Goal: Task Accomplishment & Management: Manage account settings

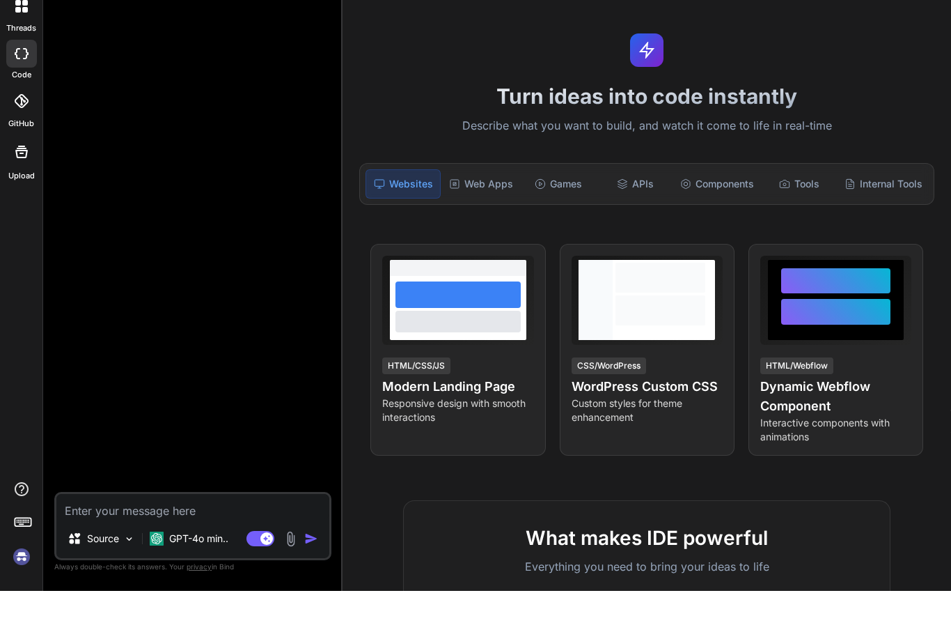
click at [17, 593] on img at bounding box center [22, 605] width 24 height 24
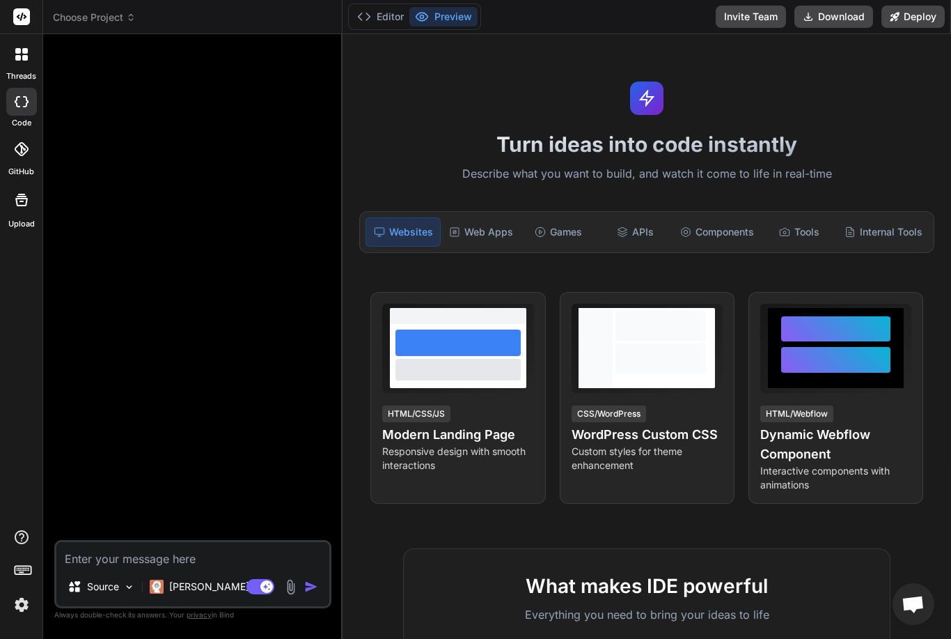
type textarea "x"
click at [943, 1] on div "Editor Preview Invite Team Download Deploy" at bounding box center [647, 17] width 609 height 34
click at [22, 14] on rect at bounding box center [21, 16] width 17 height 17
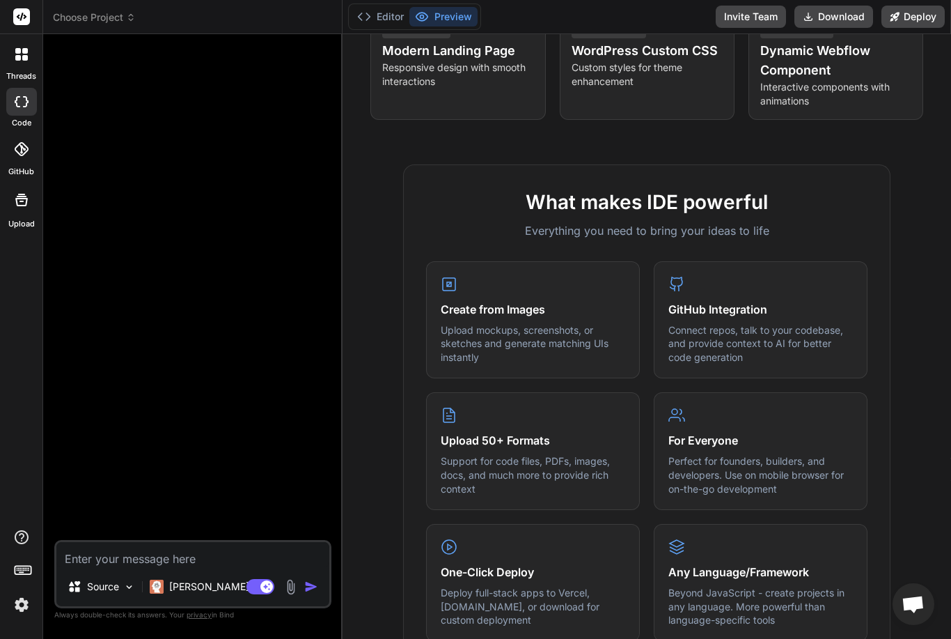
scroll to position [383, 0]
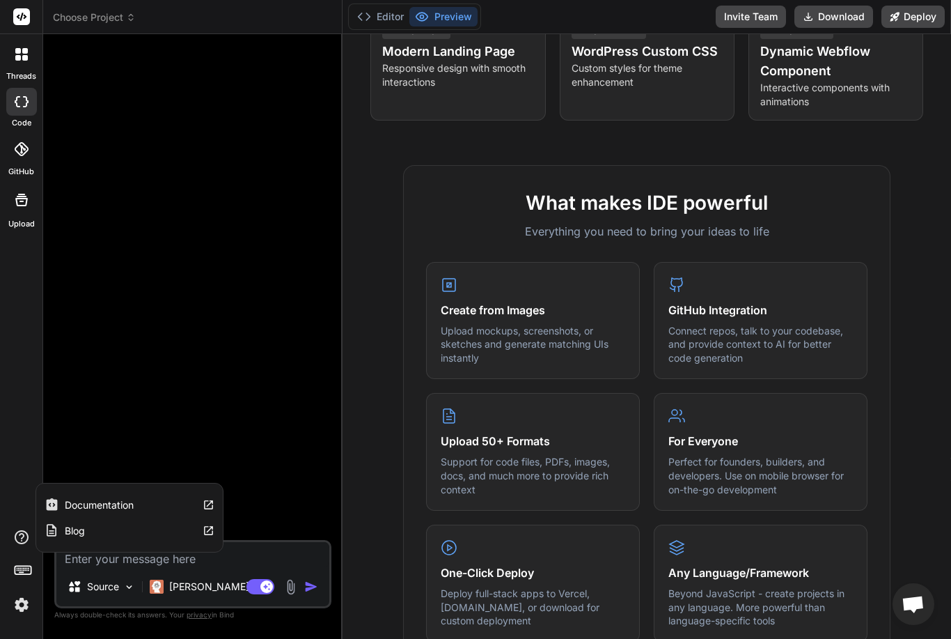
click at [24, 579] on icon at bounding box center [23, 569] width 20 height 20
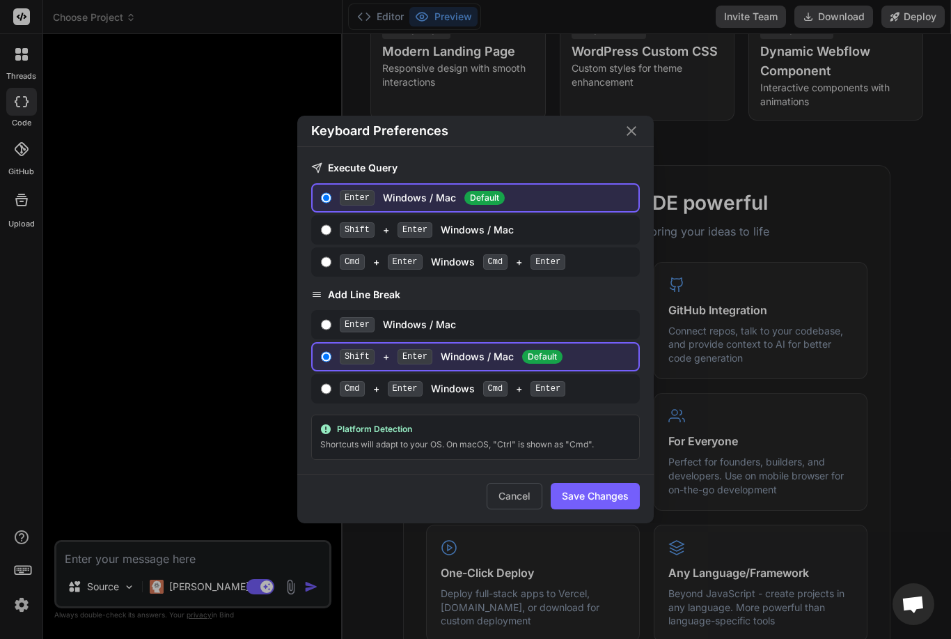
click at [33, 610] on div "Keyboard Preferences Execute Query Enter Windows / Mac Default Shift + Enter Wi…" at bounding box center [475, 319] width 951 height 639
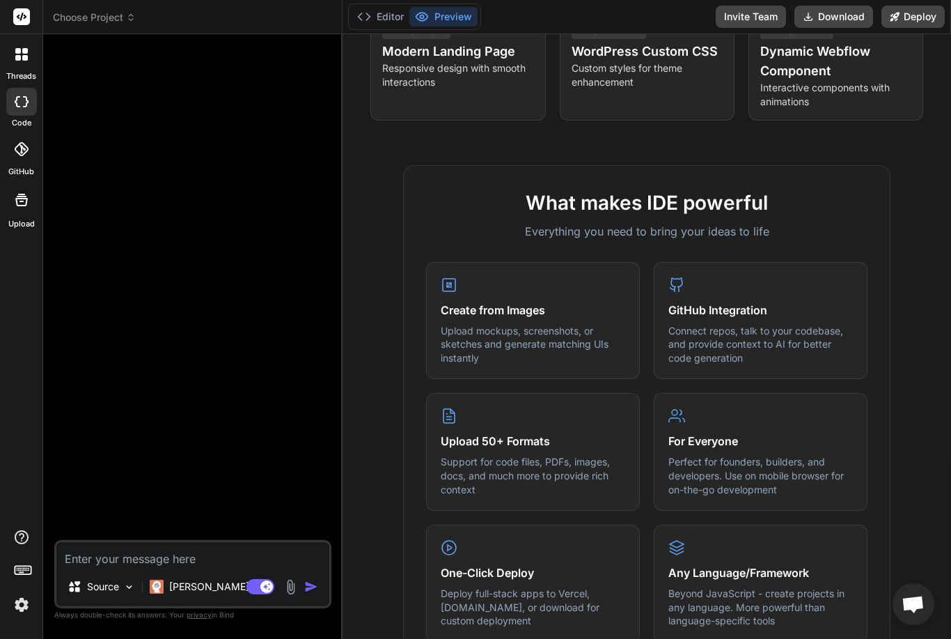
click at [31, 574] on rect at bounding box center [23, 570] width 16 height 8
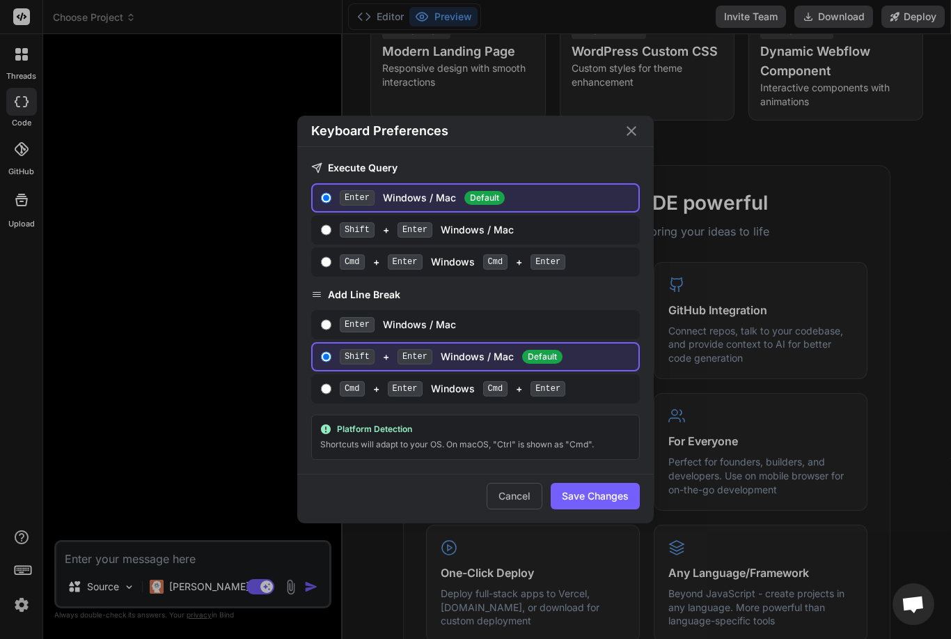
click at [29, 610] on div "Keyboard Preferences Execute Query Enter Windows / Mac Default Shift + Enter Wi…" at bounding box center [475, 319] width 951 height 639
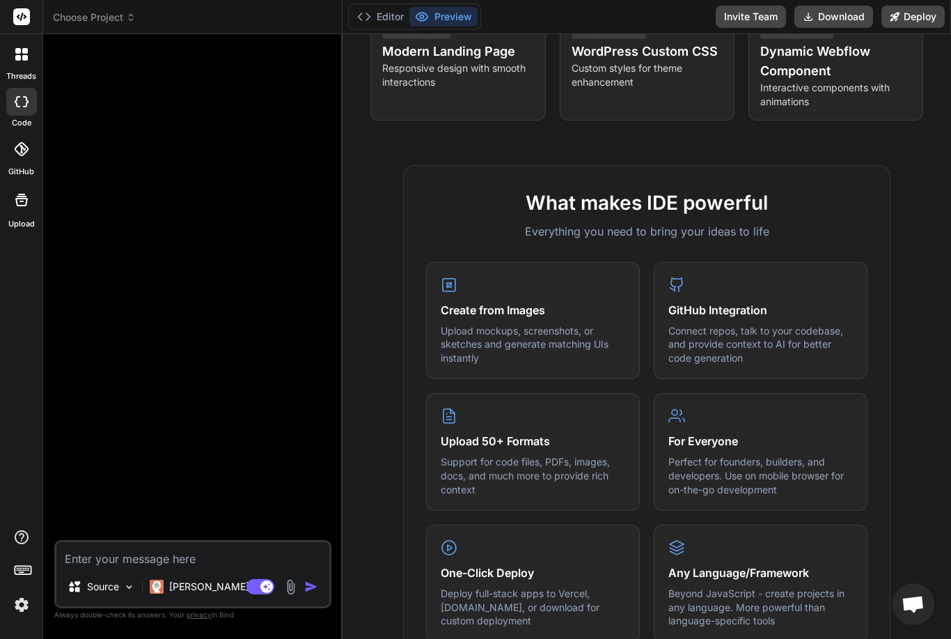
click at [13, 139] on div at bounding box center [21, 149] width 31 height 31
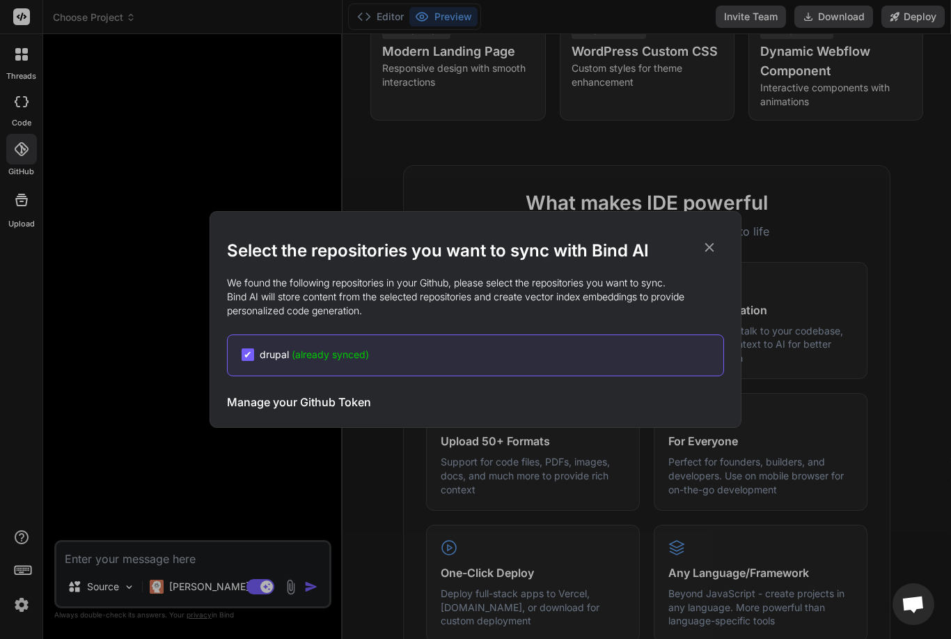
click at [705, 234] on div "Select the repositories you want to sync with Bind AI We found the following re…" at bounding box center [475, 319] width 497 height 215
click at [703, 251] on icon at bounding box center [709, 247] width 15 height 15
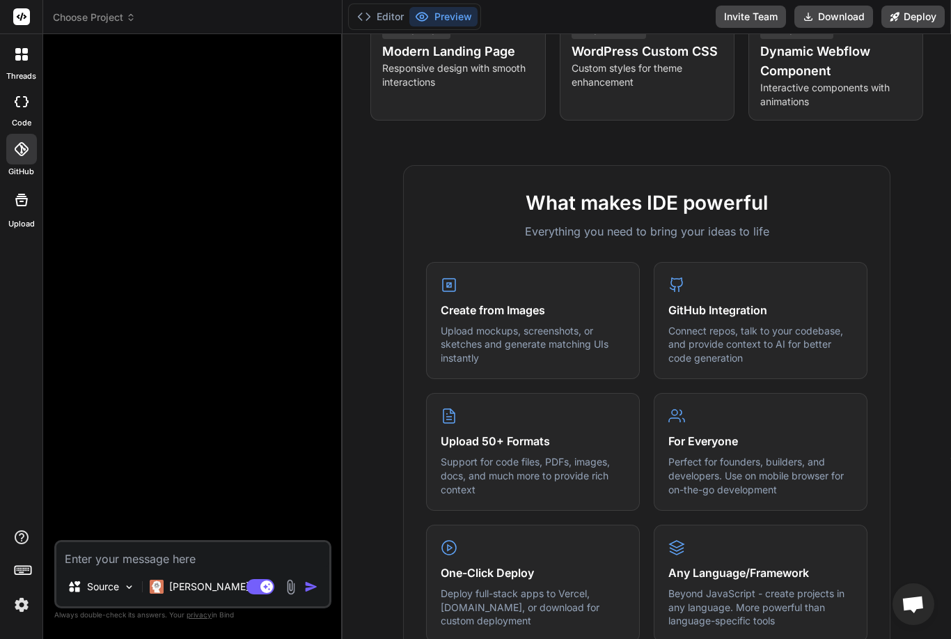
click at [87, 17] on span "Choose Project" at bounding box center [94, 17] width 83 height 14
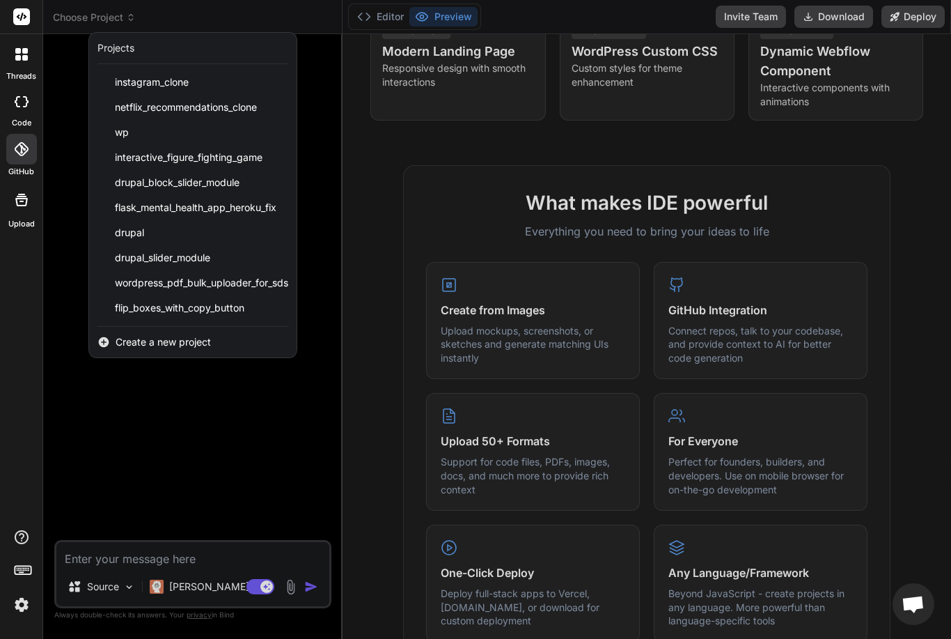
click at [69, 398] on div at bounding box center [475, 319] width 951 height 639
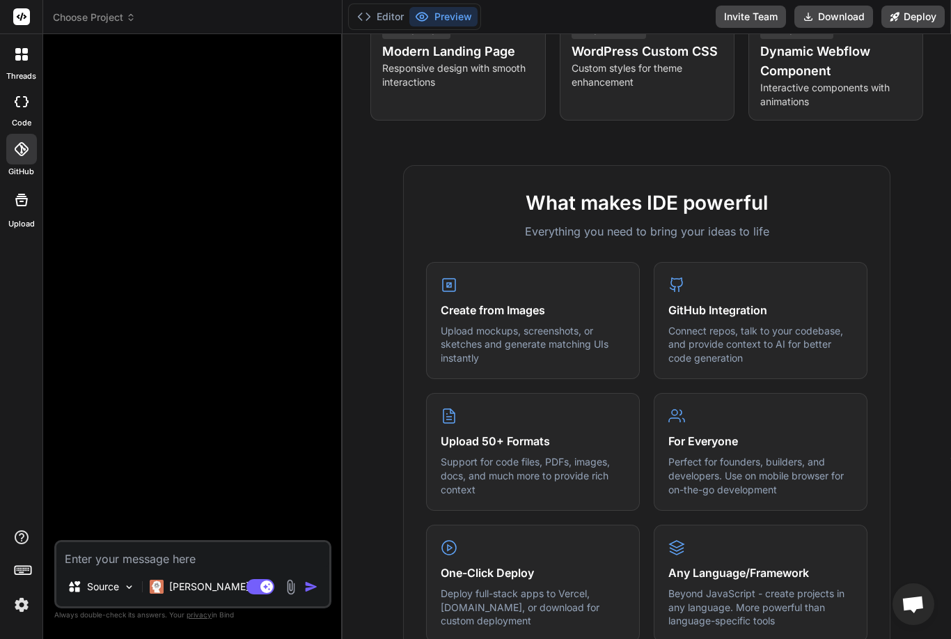
scroll to position [45, 0]
click at [24, 600] on img at bounding box center [22, 605] width 24 height 24
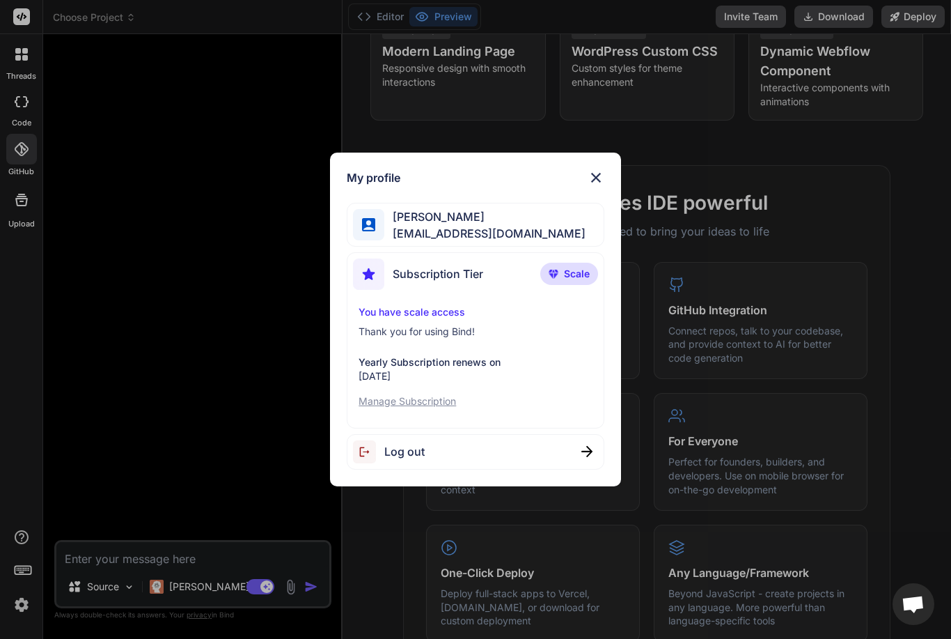
click at [109, 461] on div "My profile [PERSON_NAME] A [EMAIL_ADDRESS][DOMAIN_NAME] Subscription Tier Scale…" at bounding box center [475, 319] width 951 height 639
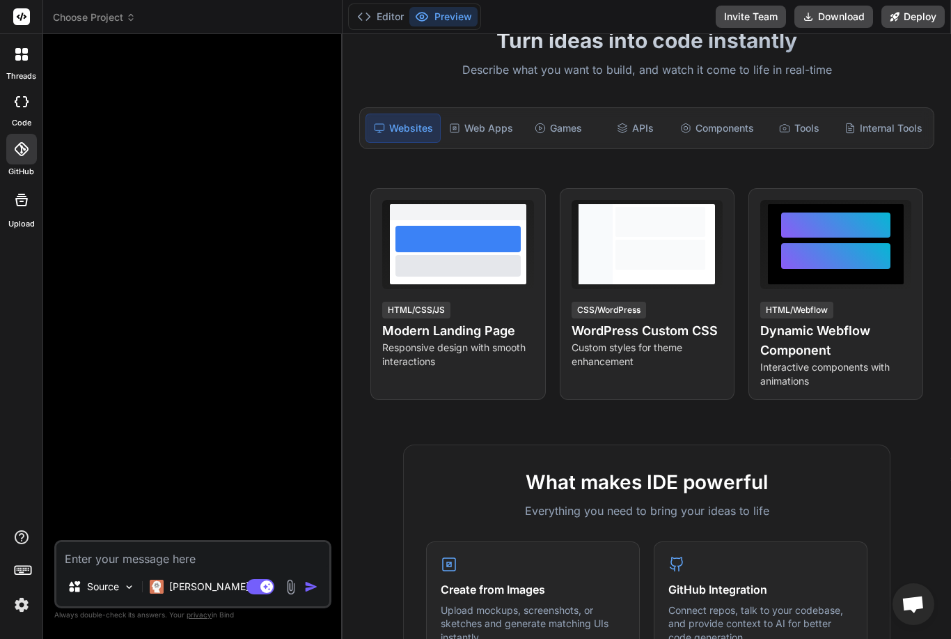
scroll to position [113, 0]
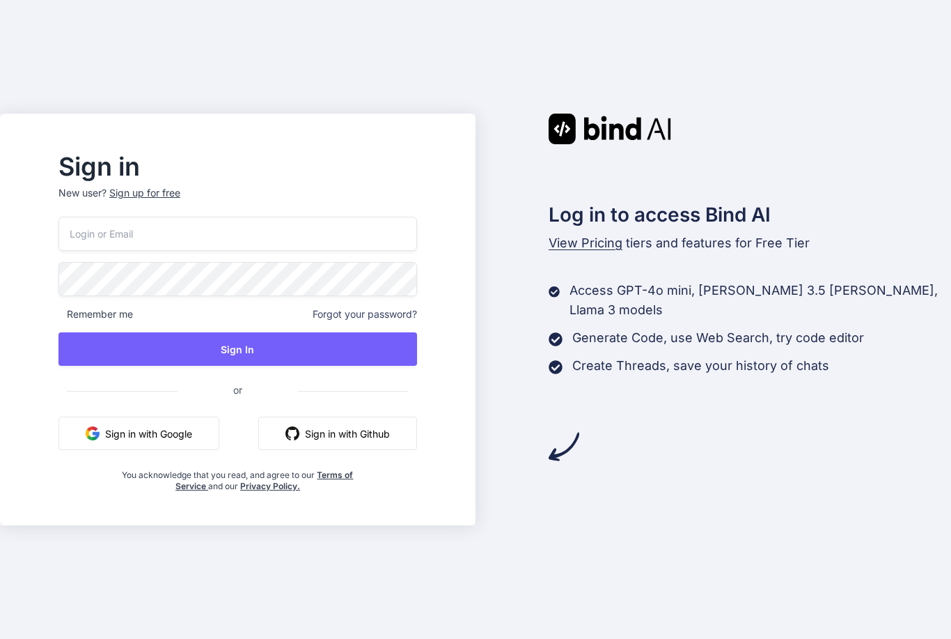
click at [133, 450] on button "Sign in with Google" at bounding box center [139, 433] width 161 height 33
